Goal: Task Accomplishment & Management: Use online tool/utility

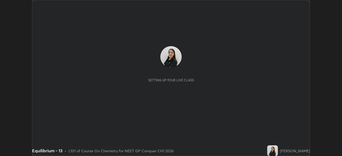
scroll to position [156, 342]
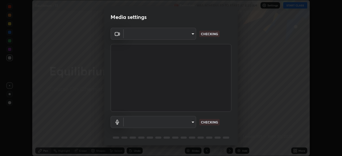
type input "1a0cd2fa9eaecc5464ce661d2c376d4f68bb2a1a8db1c3726163fcb70f995fb6"
type input "default"
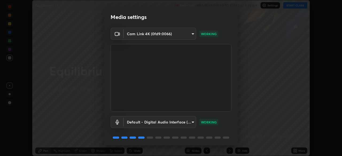
scroll to position [19, 0]
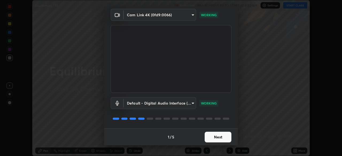
click at [220, 137] on button "Next" at bounding box center [218, 137] width 27 height 11
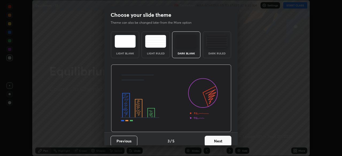
click at [222, 139] on button "Next" at bounding box center [218, 141] width 27 height 11
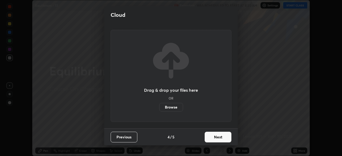
click at [222, 139] on button "Next" at bounding box center [218, 137] width 27 height 11
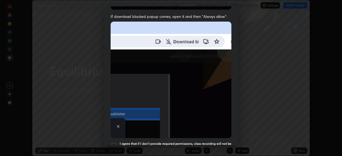
scroll to position [110, 0]
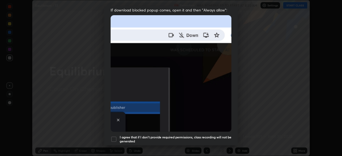
click at [115, 136] on div at bounding box center [114, 139] width 6 height 6
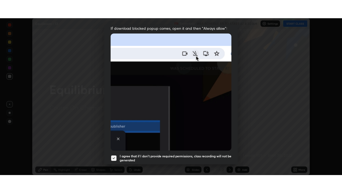
scroll to position [128, 0]
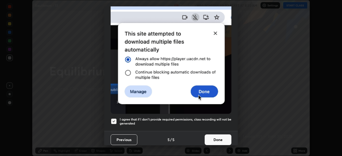
click at [216, 139] on button "Done" at bounding box center [218, 140] width 27 height 11
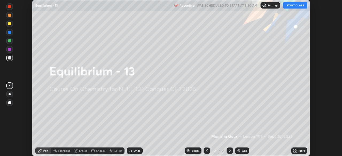
click at [300, 6] on button "START CLASS" at bounding box center [295, 5] width 24 height 6
click at [296, 152] on icon at bounding box center [296, 151] width 1 height 1
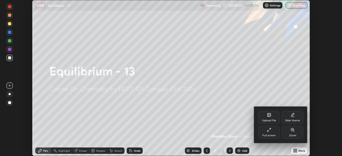
click at [274, 135] on div "Full screen" at bounding box center [269, 136] width 13 height 3
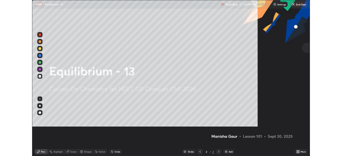
scroll to position [193, 342]
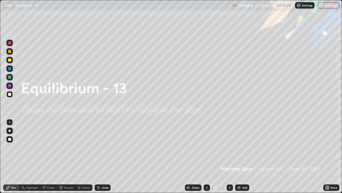
click at [327, 156] on icon at bounding box center [326, 187] width 1 height 1
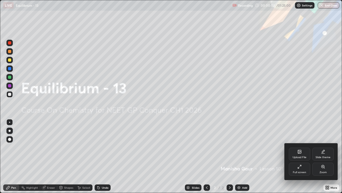
click at [325, 155] on div "Slide theme" at bounding box center [323, 153] width 21 height 13
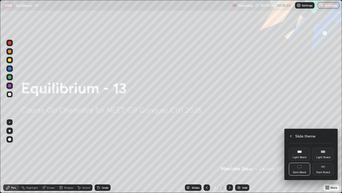
click at [321, 156] on div "Dark Ruled" at bounding box center [323, 168] width 21 height 13
click at [274, 155] on div at bounding box center [171, 96] width 342 height 193
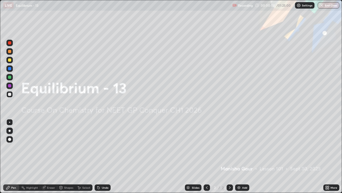
click at [244, 156] on div "Add" at bounding box center [244, 187] width 5 height 3
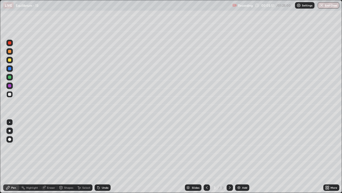
click at [10, 61] on div at bounding box center [9, 59] width 3 height 3
click at [49, 156] on div "Eraser" at bounding box center [51, 187] width 8 height 3
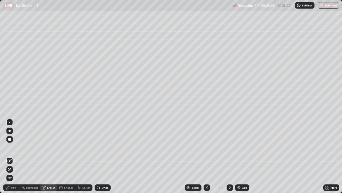
click at [13, 156] on div "Pen" at bounding box center [11, 187] width 16 height 6
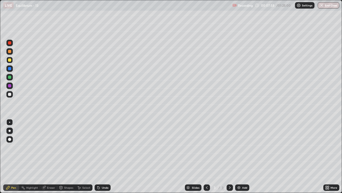
click at [8, 95] on div at bounding box center [9, 94] width 6 height 6
click at [10, 60] on div at bounding box center [9, 59] width 3 height 3
click at [102, 156] on div "Undo" at bounding box center [103, 187] width 16 height 6
click at [48, 156] on div "Eraser" at bounding box center [51, 187] width 8 height 3
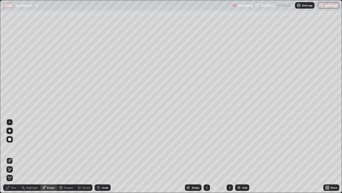
click at [13, 156] on div "Pen" at bounding box center [13, 187] width 5 height 3
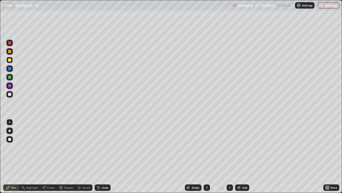
click at [11, 94] on div at bounding box center [9, 94] width 3 height 3
click at [14, 156] on div "Pen" at bounding box center [11, 187] width 16 height 6
click at [10, 59] on div at bounding box center [9, 59] width 3 height 3
click at [102, 156] on div "Undo" at bounding box center [103, 187] width 16 height 6
click at [102, 156] on div "Undo" at bounding box center [105, 187] width 7 height 3
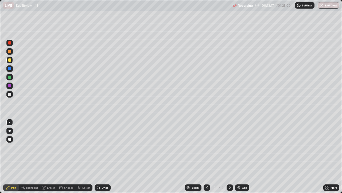
click at [237, 156] on img at bounding box center [239, 187] width 4 height 4
click at [11, 93] on div at bounding box center [9, 94] width 6 height 6
click at [101, 156] on div "Undo" at bounding box center [103, 187] width 16 height 6
click at [102, 156] on div "Undo" at bounding box center [105, 187] width 7 height 3
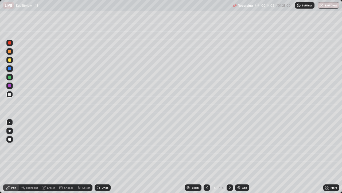
click at [103, 156] on div "Undo" at bounding box center [105, 187] width 7 height 3
click at [104, 156] on div "Undo" at bounding box center [105, 187] width 7 height 3
click at [105, 156] on div "Undo" at bounding box center [105, 187] width 7 height 3
click at [240, 156] on img at bounding box center [239, 187] width 4 height 4
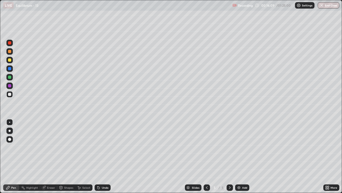
click at [102, 156] on div "Undo" at bounding box center [105, 187] width 7 height 3
click at [206, 156] on icon at bounding box center [207, 187] width 4 height 4
click at [103, 156] on div "Undo" at bounding box center [105, 187] width 7 height 3
click at [103, 156] on div "Undo" at bounding box center [103, 187] width 16 height 6
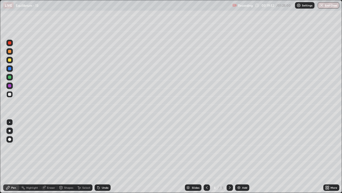
click at [103, 156] on div "Undo" at bounding box center [102, 187] width 18 height 11
click at [102, 156] on div "Undo" at bounding box center [103, 187] width 16 height 6
click at [9, 61] on div at bounding box center [9, 59] width 3 height 3
click at [229, 156] on icon at bounding box center [230, 187] width 4 height 4
click at [67, 156] on div "Shapes" at bounding box center [68, 187] width 9 height 3
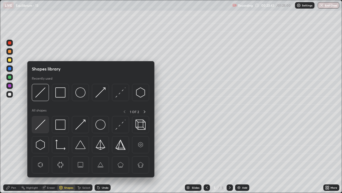
click at [43, 128] on img at bounding box center [40, 124] width 10 height 10
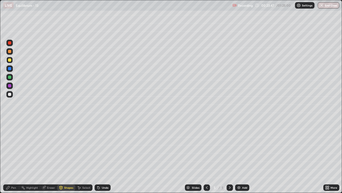
click at [14, 156] on div "Pen" at bounding box center [13, 187] width 5 height 3
click at [237, 156] on img at bounding box center [239, 187] width 4 height 4
click at [9, 95] on div at bounding box center [9, 94] width 3 height 3
click at [101, 156] on div "Undo" at bounding box center [103, 187] width 16 height 6
click at [206, 156] on icon at bounding box center [207, 187] width 2 height 3
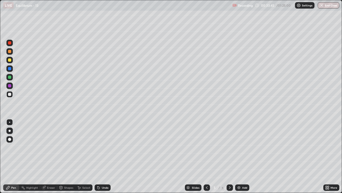
click at [229, 156] on icon at bounding box center [230, 187] width 2 height 3
click at [9, 59] on div at bounding box center [9, 59] width 3 height 3
click at [10, 94] on div at bounding box center [9, 94] width 3 height 3
click at [11, 60] on div at bounding box center [9, 59] width 3 height 3
click at [67, 156] on div "Shapes" at bounding box center [68, 187] width 9 height 3
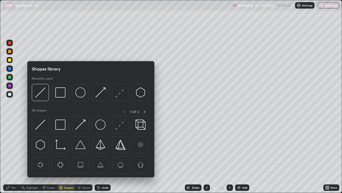
click at [50, 156] on div "Eraser" at bounding box center [48, 187] width 17 height 6
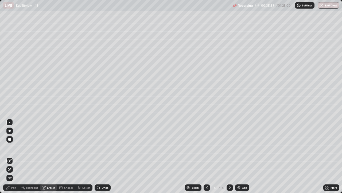
click at [16, 156] on div "Pen" at bounding box center [13, 187] width 5 height 3
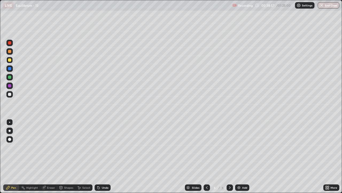
click at [239, 156] on img at bounding box center [239, 187] width 4 height 4
click at [65, 156] on div "Shapes" at bounding box center [68, 187] width 9 height 3
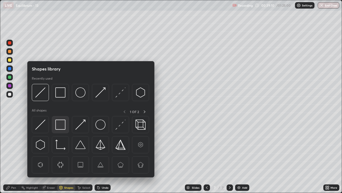
click at [63, 122] on img at bounding box center [60, 124] width 10 height 10
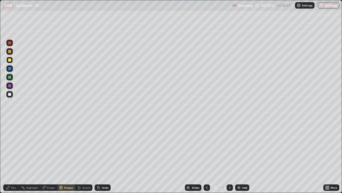
click at [11, 156] on div "Pen" at bounding box center [13, 187] width 5 height 3
click at [10, 94] on div at bounding box center [9, 94] width 3 height 3
click at [10, 52] on div at bounding box center [9, 51] width 3 height 3
click at [9, 51] on div at bounding box center [9, 51] width 3 height 3
click at [239, 156] on img at bounding box center [239, 187] width 4 height 4
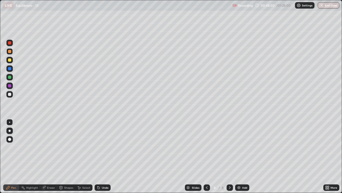
click at [9, 95] on div at bounding box center [9, 94] width 3 height 3
click at [102, 156] on div "Undo" at bounding box center [105, 187] width 7 height 3
click at [104, 156] on div "Undo" at bounding box center [105, 187] width 7 height 3
click at [206, 156] on div at bounding box center [207, 187] width 6 height 6
click at [49, 156] on div "Eraser" at bounding box center [51, 187] width 8 height 3
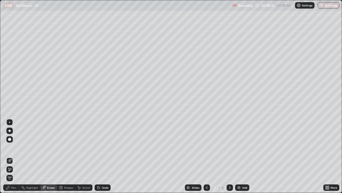
click at [12, 156] on div "Pen" at bounding box center [13, 187] width 5 height 3
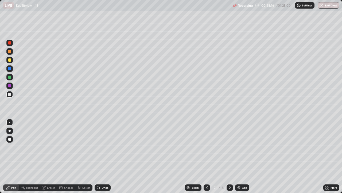
click at [10, 51] on div at bounding box center [9, 51] width 3 height 3
click at [229, 156] on icon at bounding box center [230, 187] width 4 height 4
click at [9, 96] on div at bounding box center [9, 94] width 6 height 6
click at [10, 62] on div at bounding box center [9, 60] width 6 height 6
click at [9, 95] on div at bounding box center [9, 94] width 3 height 3
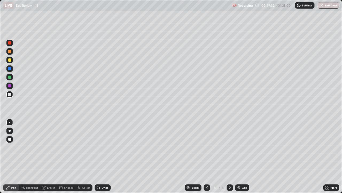
click at [66, 156] on div "Shapes" at bounding box center [68, 187] width 9 height 3
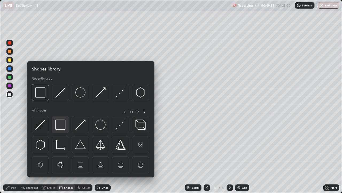
click at [60, 127] on img at bounding box center [60, 124] width 10 height 10
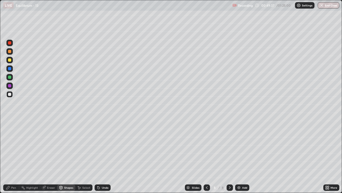
click at [9, 94] on div at bounding box center [9, 94] width 3 height 3
click at [8, 156] on icon at bounding box center [7, 187] width 3 height 3
click at [7, 77] on div at bounding box center [9, 77] width 6 height 6
click at [204, 156] on div at bounding box center [207, 187] width 6 height 6
click at [227, 156] on div at bounding box center [230, 187] width 6 height 6
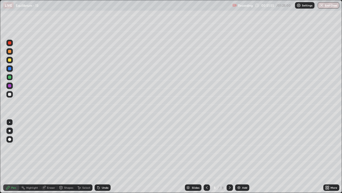
click at [9, 95] on div at bounding box center [9, 94] width 3 height 3
click at [105, 156] on div "Undo" at bounding box center [105, 187] width 7 height 3
click at [103, 156] on div "Undo" at bounding box center [105, 187] width 7 height 3
click at [243, 156] on div "Add" at bounding box center [244, 187] width 5 height 3
click at [62, 156] on icon at bounding box center [61, 187] width 3 height 3
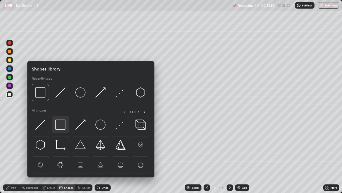
click at [60, 125] on img at bounding box center [60, 124] width 10 height 10
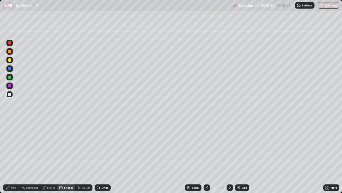
click at [11, 156] on div "Pen" at bounding box center [13, 187] width 5 height 3
click at [102, 156] on div "Undo" at bounding box center [105, 187] width 7 height 3
click at [11, 59] on div at bounding box center [9, 59] width 3 height 3
click at [64, 156] on div "Shapes" at bounding box center [68, 187] width 9 height 3
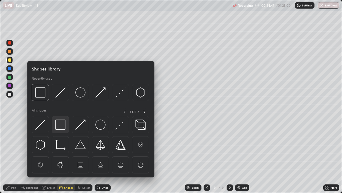
click at [60, 127] on img at bounding box center [60, 124] width 10 height 10
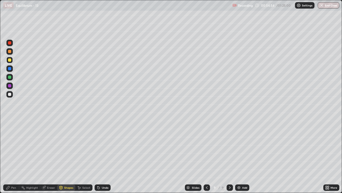
click at [10, 156] on icon at bounding box center [8, 187] width 4 height 4
click at [48, 156] on div "Eraser" at bounding box center [51, 187] width 8 height 3
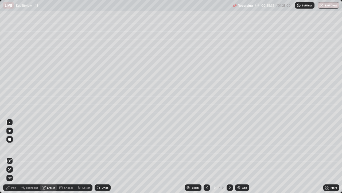
click at [11, 156] on div "Pen" at bounding box center [11, 187] width 16 height 6
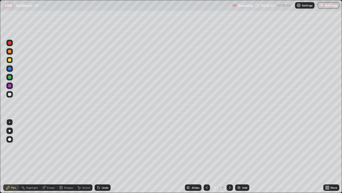
click at [49, 156] on div "Eraser" at bounding box center [51, 187] width 8 height 3
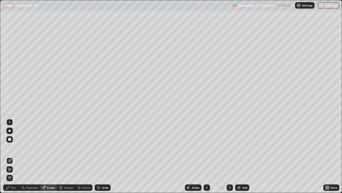
click at [16, 156] on div "Pen" at bounding box center [11, 187] width 16 height 6
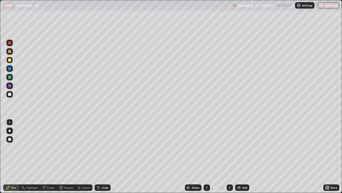
click at [9, 95] on div at bounding box center [9, 94] width 3 height 3
click at [64, 156] on div "Shapes" at bounding box center [68, 187] width 9 height 3
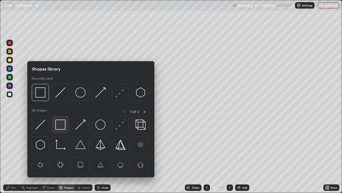
click at [62, 128] on img at bounding box center [60, 124] width 10 height 10
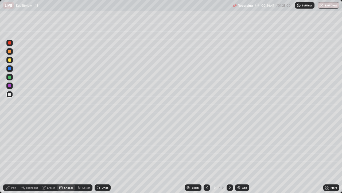
click at [12, 156] on div "Pen" at bounding box center [13, 187] width 5 height 3
click at [10, 60] on div at bounding box center [9, 59] width 3 height 3
click at [65, 156] on div "Shapes" at bounding box center [68, 187] width 9 height 3
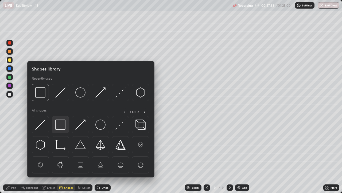
click at [59, 126] on img at bounding box center [60, 124] width 10 height 10
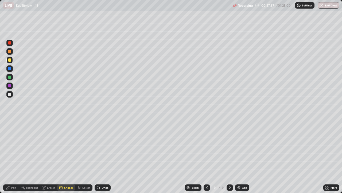
click at [102, 156] on div "Undo" at bounding box center [103, 187] width 16 height 6
click at [102, 156] on div "Undo" at bounding box center [105, 187] width 7 height 3
click at [14, 156] on div "Pen" at bounding box center [13, 187] width 5 height 3
click at [9, 96] on div at bounding box center [9, 94] width 6 height 6
click at [239, 156] on img at bounding box center [239, 187] width 4 height 4
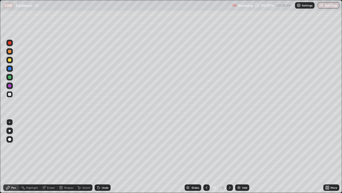
click at [10, 60] on div at bounding box center [9, 59] width 3 height 3
click at [9, 95] on div at bounding box center [9, 94] width 3 height 3
click at [47, 156] on div "Eraser" at bounding box center [48, 187] width 17 height 6
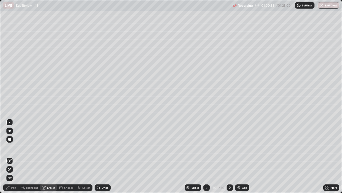
click at [12, 156] on div "Pen" at bounding box center [11, 187] width 16 height 11
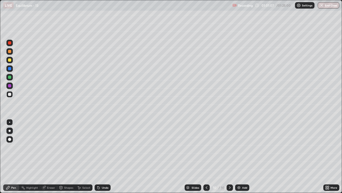
click at [10, 70] on div at bounding box center [9, 68] width 3 height 3
click at [9, 94] on div at bounding box center [9, 94] width 3 height 3
click at [10, 70] on div at bounding box center [9, 68] width 6 height 6
click at [52, 156] on div "Eraser" at bounding box center [51, 187] width 8 height 3
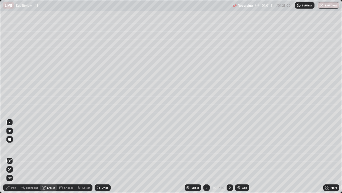
click at [13, 156] on div "Pen" at bounding box center [13, 187] width 5 height 3
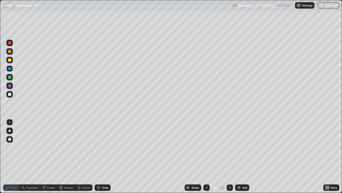
click at [9, 52] on div at bounding box center [9, 51] width 3 height 3
click at [10, 94] on div at bounding box center [9, 94] width 3 height 3
click at [48, 156] on div "Eraser" at bounding box center [51, 187] width 8 height 3
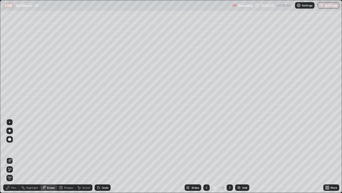
click at [14, 156] on div "Pen" at bounding box center [13, 187] width 5 height 3
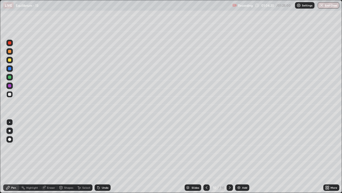
click at [47, 156] on div "Eraser" at bounding box center [51, 187] width 8 height 3
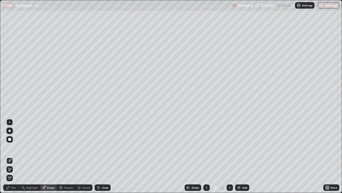
click at [7, 156] on div at bounding box center [9, 169] width 6 height 6
click at [13, 156] on div "Pen" at bounding box center [13, 187] width 5 height 3
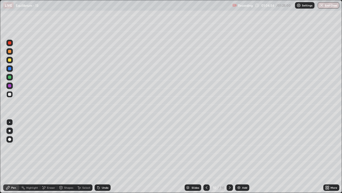
click at [11, 52] on div at bounding box center [9, 51] width 3 height 3
click at [11, 95] on div at bounding box center [9, 94] width 6 height 6
click at [67, 156] on div "Shapes" at bounding box center [68, 187] width 9 height 3
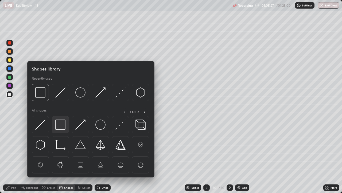
click at [62, 128] on img at bounding box center [60, 124] width 10 height 10
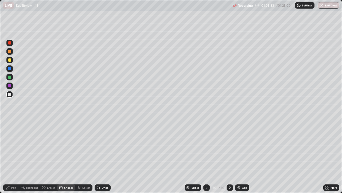
click at [12, 156] on div "Pen" at bounding box center [13, 187] width 5 height 3
click at [10, 70] on div at bounding box center [9, 68] width 3 height 3
click at [9, 59] on div at bounding box center [9, 59] width 3 height 3
click at [9, 60] on div at bounding box center [9, 59] width 3 height 3
click at [54, 156] on div "Eraser" at bounding box center [51, 187] width 8 height 3
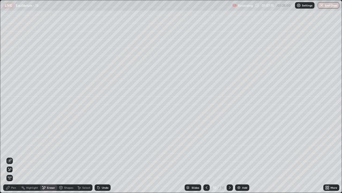
click at [16, 156] on div "Pen" at bounding box center [11, 187] width 16 height 6
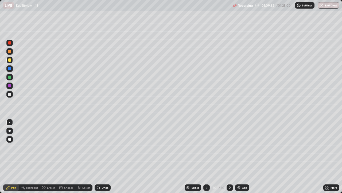
click at [239, 156] on img at bounding box center [239, 187] width 4 height 4
click at [103, 156] on div "Undo" at bounding box center [105, 187] width 7 height 3
click at [102, 156] on div "Undo" at bounding box center [105, 187] width 7 height 3
click at [103, 156] on div "Undo" at bounding box center [103, 187] width 16 height 6
click at [104, 156] on div "Undo" at bounding box center [102, 187] width 18 height 11
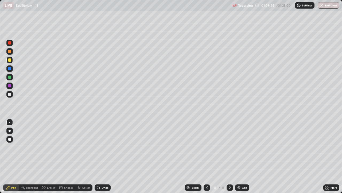
click at [103, 156] on div "Undo" at bounding box center [105, 187] width 7 height 3
click at [66, 156] on div "Shapes" at bounding box center [68, 187] width 9 height 3
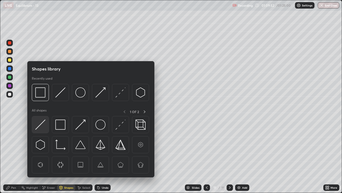
click at [42, 124] on img at bounding box center [40, 124] width 10 height 10
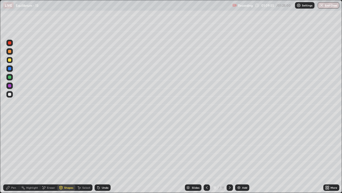
click at [14, 156] on div "Pen" at bounding box center [13, 187] width 5 height 3
click at [68, 156] on div "Shapes" at bounding box center [68, 187] width 9 height 3
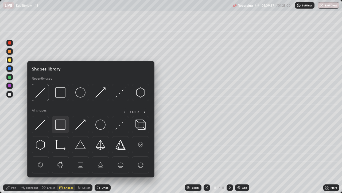
click at [61, 127] on img at bounding box center [60, 124] width 10 height 10
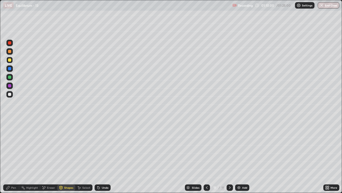
click at [8, 95] on div at bounding box center [9, 94] width 3 height 3
click at [11, 156] on div "Pen" at bounding box center [11, 187] width 16 height 6
click at [50, 156] on div "Eraser" at bounding box center [51, 187] width 8 height 3
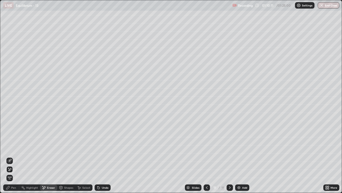
click at [11, 156] on div "Pen" at bounding box center [11, 187] width 16 height 6
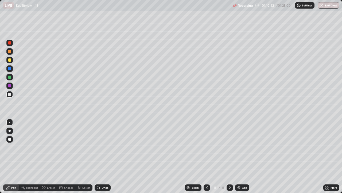
click at [9, 61] on div at bounding box center [9, 59] width 3 height 3
click at [9, 94] on div at bounding box center [9, 94] width 3 height 3
click at [10, 78] on div at bounding box center [9, 76] width 3 height 3
click at [103, 156] on div "Undo" at bounding box center [105, 187] width 7 height 3
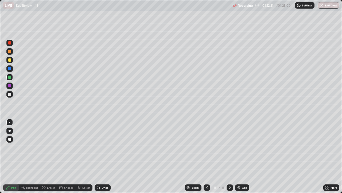
click at [103, 156] on div "Undo" at bounding box center [105, 187] width 7 height 3
click at [49, 156] on div "Eraser" at bounding box center [51, 187] width 8 height 3
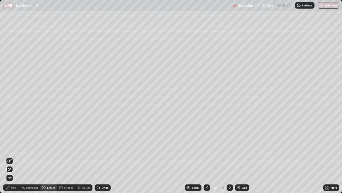
click at [103, 156] on div "Undo" at bounding box center [103, 187] width 16 height 6
click at [10, 156] on icon at bounding box center [10, 160] width 3 height 3
click at [102, 156] on div "Undo" at bounding box center [105, 187] width 7 height 3
click at [11, 156] on div "Pen" at bounding box center [13, 187] width 5 height 3
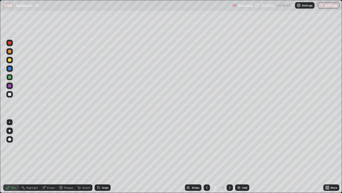
click at [10, 94] on div at bounding box center [9, 94] width 3 height 3
click at [10, 78] on div at bounding box center [9, 76] width 3 height 3
click at [9, 94] on div at bounding box center [9, 94] width 3 height 3
click at [106, 156] on div "Undo" at bounding box center [105, 187] width 7 height 3
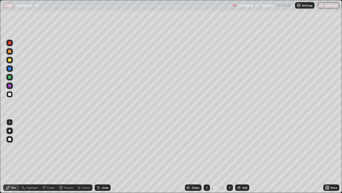
click at [70, 156] on div "Shapes" at bounding box center [68, 187] width 9 height 3
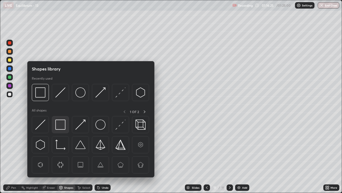
click at [60, 123] on img at bounding box center [60, 124] width 10 height 10
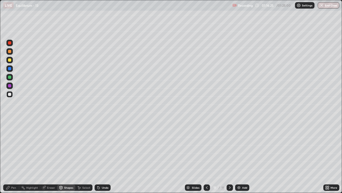
click at [10, 60] on div at bounding box center [9, 59] width 3 height 3
click at [16, 156] on div "Pen" at bounding box center [13, 187] width 5 height 3
click at [10, 59] on div at bounding box center [9, 59] width 3 height 3
click at [51, 156] on div "Eraser" at bounding box center [51, 187] width 8 height 3
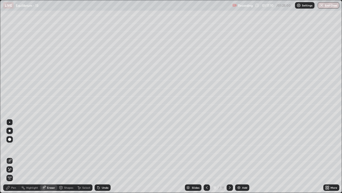
click at [12, 156] on div "Pen" at bounding box center [13, 187] width 5 height 3
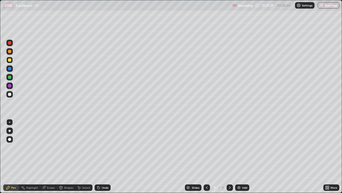
click at [63, 156] on div "Shapes" at bounding box center [66, 187] width 18 height 6
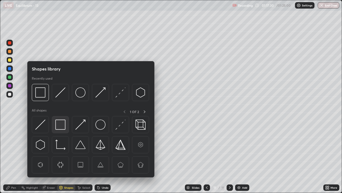
click at [62, 127] on img at bounding box center [60, 124] width 10 height 10
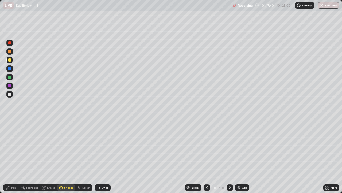
click at [106, 156] on div "Undo" at bounding box center [105, 187] width 7 height 3
click at [17, 156] on div "Pen" at bounding box center [11, 187] width 16 height 6
click at [67, 156] on div "Shapes" at bounding box center [68, 187] width 9 height 3
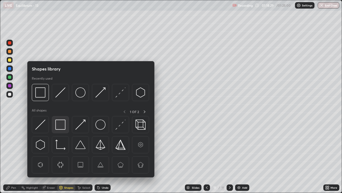
click at [55, 131] on div at bounding box center [60, 124] width 17 height 17
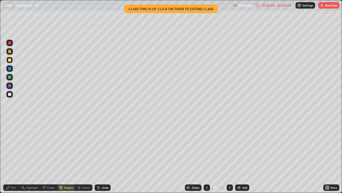
click at [331, 6] on button "End Class" at bounding box center [329, 5] width 21 height 6
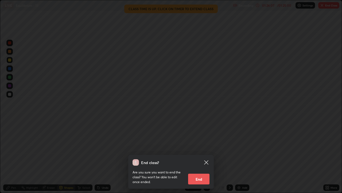
click at [193, 156] on button "End" at bounding box center [198, 178] width 21 height 11
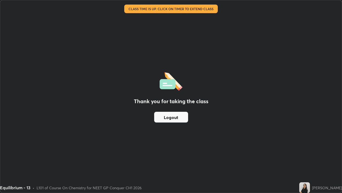
click at [172, 119] on button "Logout" at bounding box center [171, 117] width 34 height 11
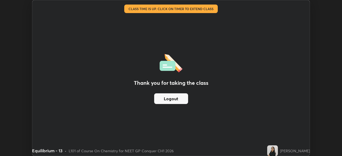
scroll to position [26587, 26401]
